Goal: Find specific page/section: Find specific page/section

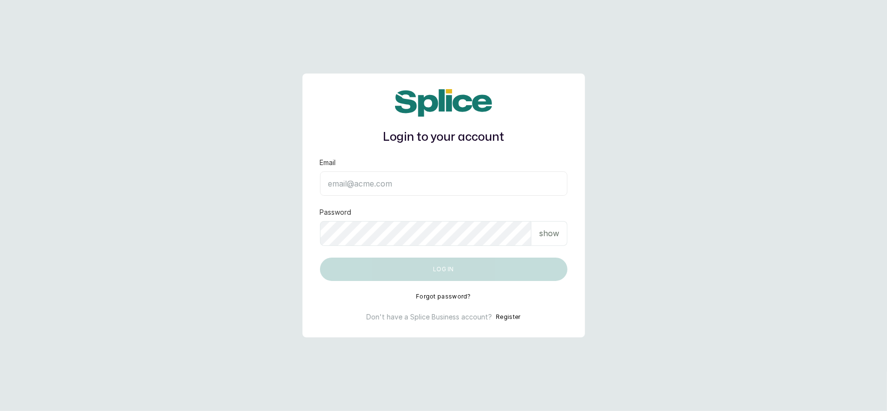
click at [386, 185] on input "Email" at bounding box center [443, 183] width 247 height 24
type input "[EMAIL_ADDRESS][DOMAIN_NAME]"
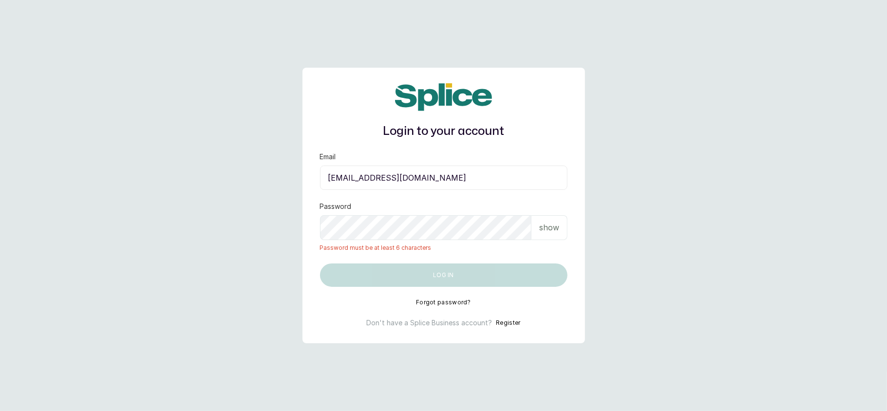
click at [538, 236] on div "show" at bounding box center [549, 227] width 36 height 25
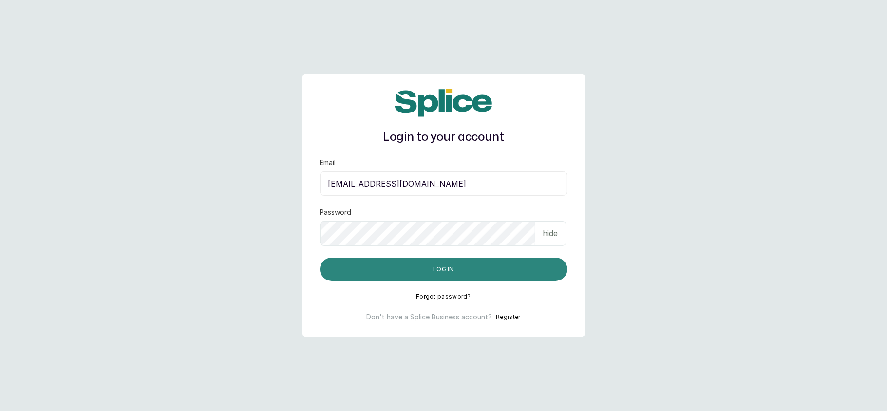
click at [470, 265] on button "Log in" at bounding box center [443, 269] width 247 height 23
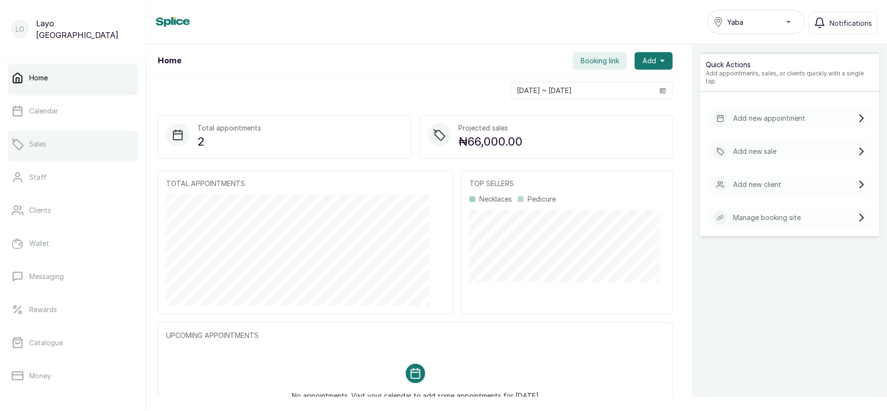
click at [61, 142] on link "Sales" at bounding box center [73, 143] width 130 height 27
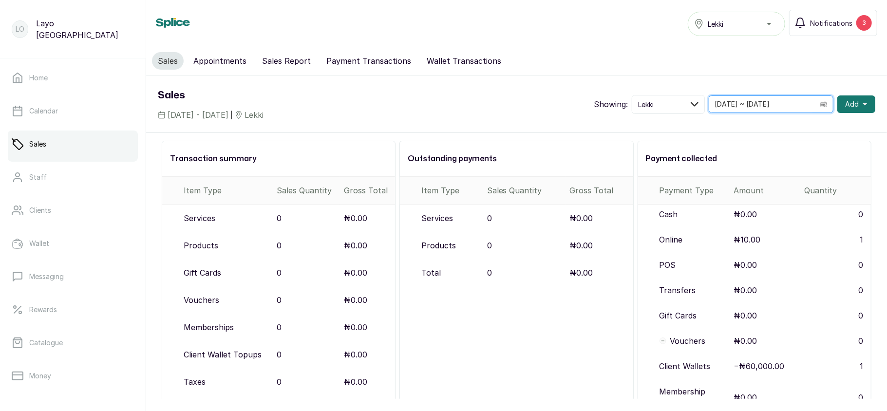
click at [760, 104] on input "12/09/2025 ~ 12/09/2025" at bounding box center [761, 104] width 105 height 17
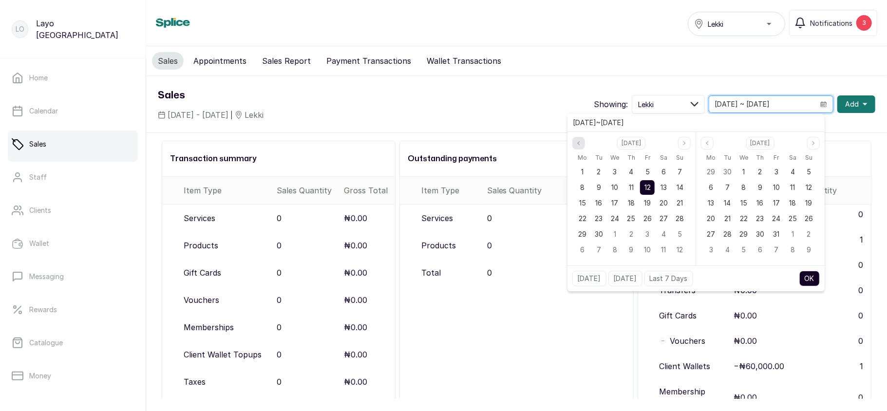
click at [576, 143] on icon "page previous" at bounding box center [578, 143] width 6 height 6
click at [597, 169] on span "1" at bounding box center [598, 171] width 2 height 8
click at [685, 145] on icon "page next" at bounding box center [684, 143] width 6 height 6
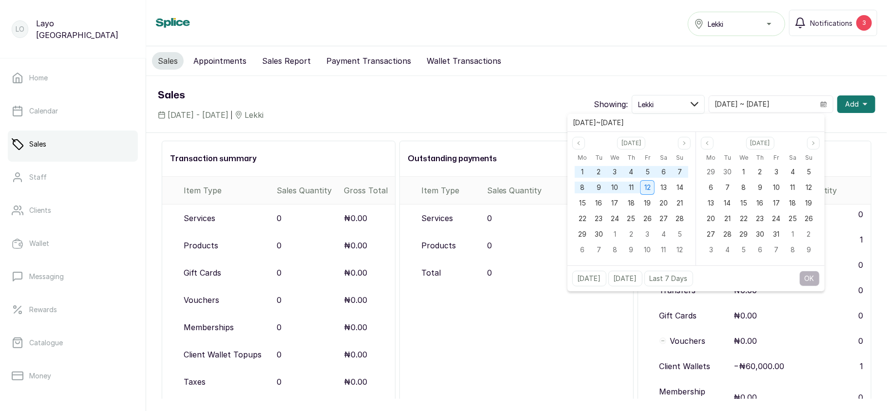
click at [649, 189] on span "12" at bounding box center [647, 187] width 6 height 8
click at [807, 276] on button "OK" at bounding box center [809, 279] width 20 height 16
type input "01/07/2025 ~ 12/09/2025"
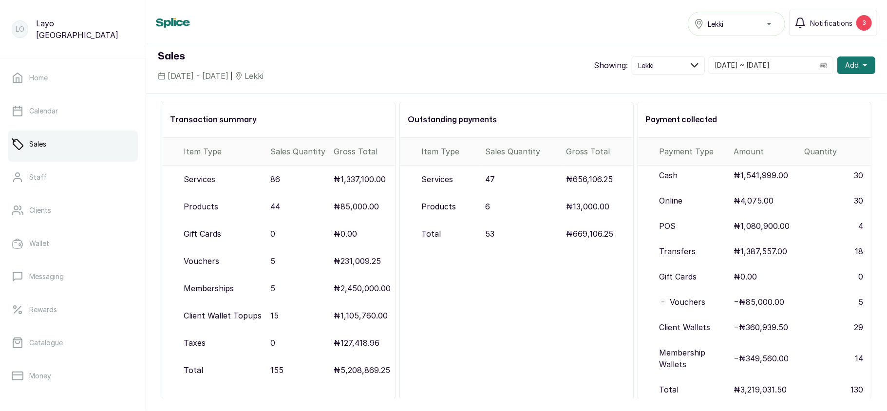
scroll to position [49, 0]
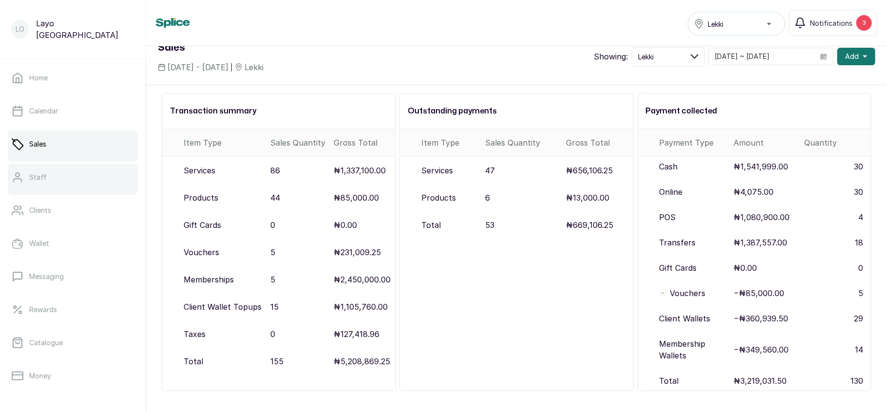
click at [59, 183] on link "Staff" at bounding box center [73, 177] width 130 height 27
